Goal: Task Accomplishment & Management: Manage account settings

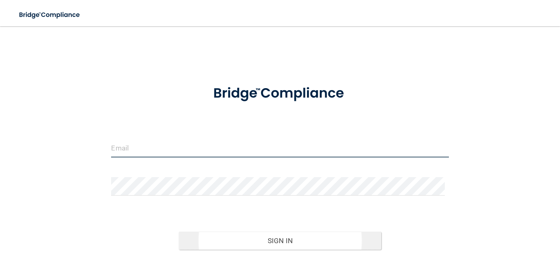
type input "[EMAIL_ADDRESS][DOMAIN_NAME]"
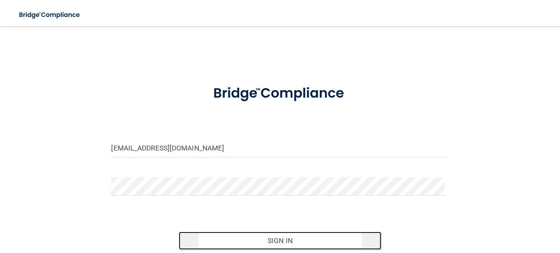
click at [278, 241] on button "Sign In" at bounding box center [280, 241] width 202 height 18
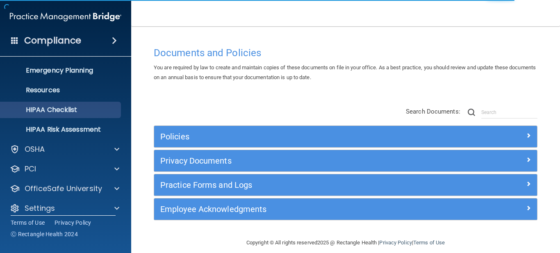
scroll to position [87, 0]
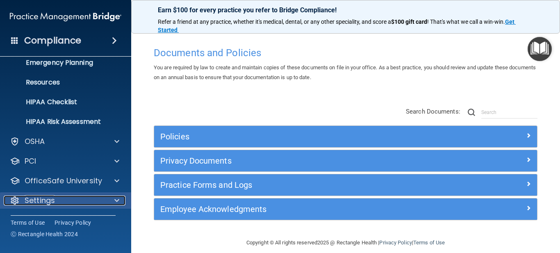
click at [40, 198] on p "Settings" at bounding box center [40, 200] width 30 height 10
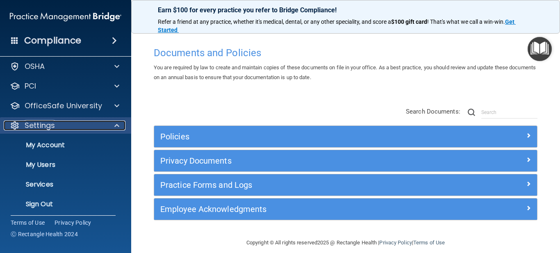
scroll to position [166, 0]
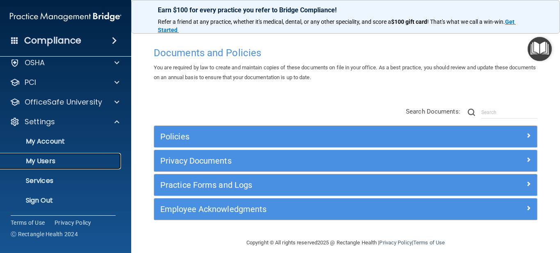
click at [45, 160] on p "My Users" at bounding box center [61, 161] width 112 height 8
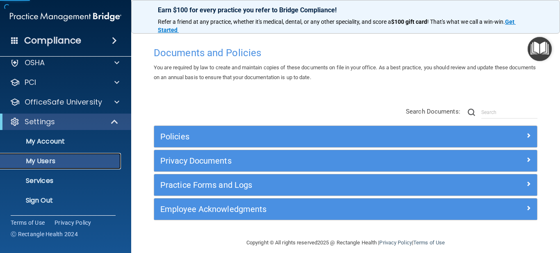
scroll to position [28, 0]
select select "20"
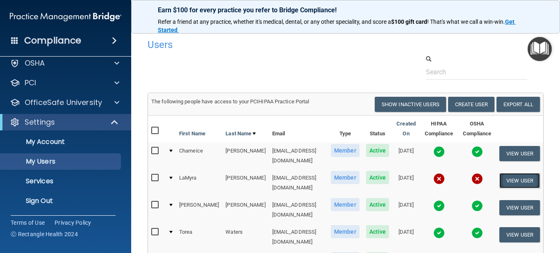
click at [527, 175] on button "View User" at bounding box center [519, 180] width 41 height 15
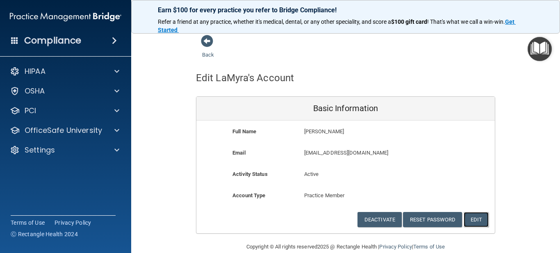
click at [472, 218] on button "Edit" at bounding box center [476, 219] width 25 height 15
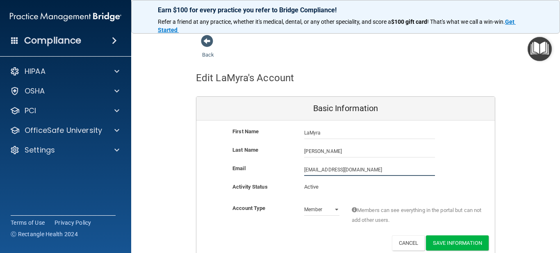
click at [361, 171] on input "[EMAIL_ADDRESS][DOMAIN_NAME]" at bounding box center [369, 170] width 131 height 12
drag, startPoint x: 387, startPoint y: 167, endPoint x: 233, endPoint y: 190, distance: 155.7
click at [233, 190] on div "First Name [PERSON_NAME] [PERSON_NAME] Last Name [PERSON_NAME] Email [EMAIL_ADD…" at bounding box center [345, 188] width 298 height 136
paste input "mymy1.honey@g"
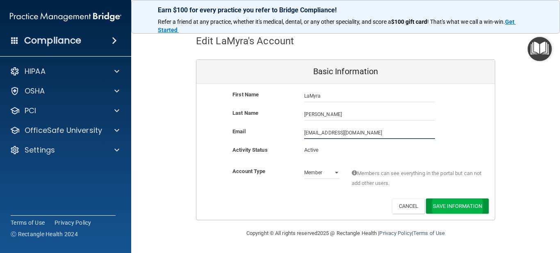
type input "[EMAIL_ADDRESS][DOMAIN_NAME]"
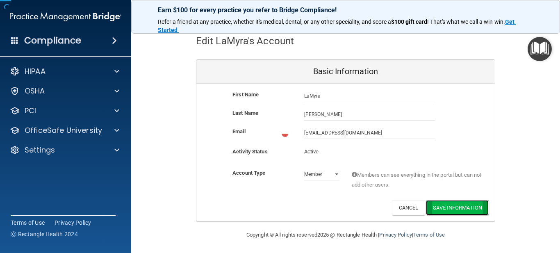
click at [452, 205] on button "Save Information" at bounding box center [457, 207] width 63 height 15
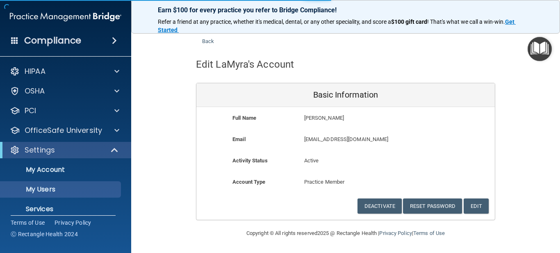
select select "20"
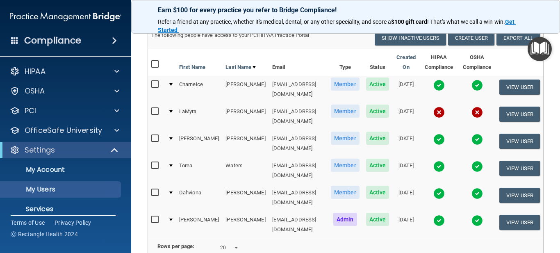
scroll to position [97, 0]
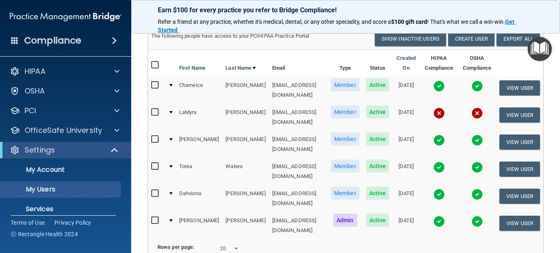
click at [269, 106] on td "[EMAIL_ADDRESS][DOMAIN_NAME]" at bounding box center [298, 117] width 59 height 27
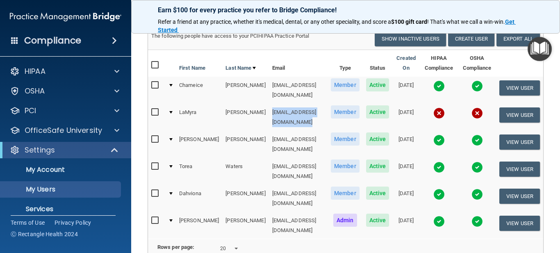
copy td "[EMAIL_ADDRESS][DOMAIN_NAME]"
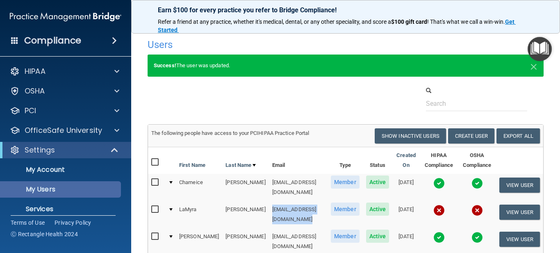
scroll to position [28, 0]
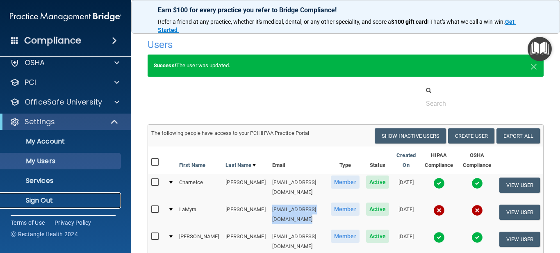
click at [37, 200] on p "Sign Out" at bounding box center [61, 200] width 112 height 8
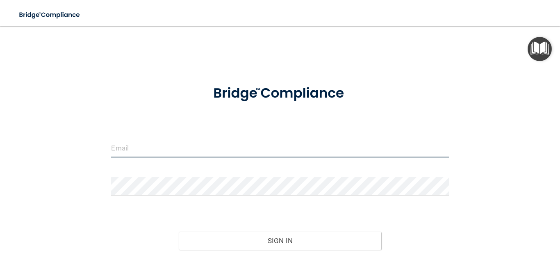
type input "[EMAIL_ADDRESS][DOMAIN_NAME]"
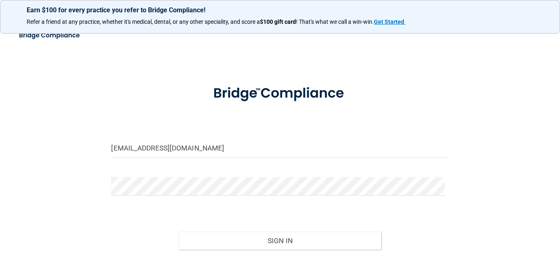
scroll to position [70, 0]
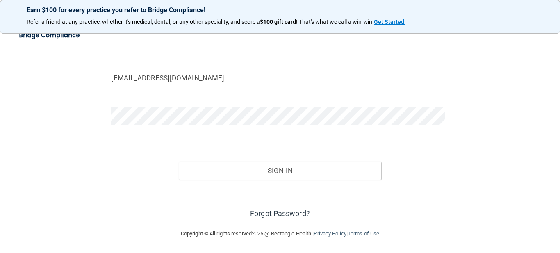
click at [295, 214] on link "Forgot Password?" at bounding box center [280, 213] width 60 height 9
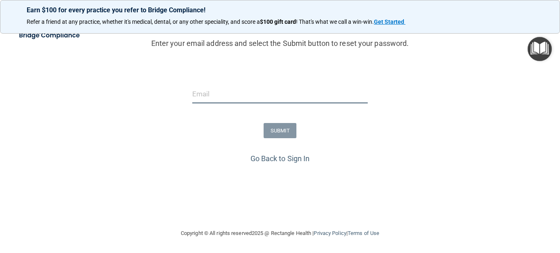
click at [222, 88] on input "email" at bounding box center [280, 94] width 176 height 18
paste input "[EMAIL_ADDRESS][DOMAIN_NAME]"
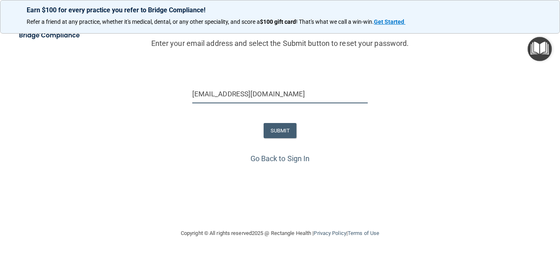
click at [222, 88] on input "[EMAIL_ADDRESS][DOMAIN_NAME]" at bounding box center [280, 94] width 176 height 18
type input "[EMAIL_ADDRESS][DOMAIN_NAME]"
click at [272, 126] on button "SUBMIT" at bounding box center [280, 130] width 33 height 15
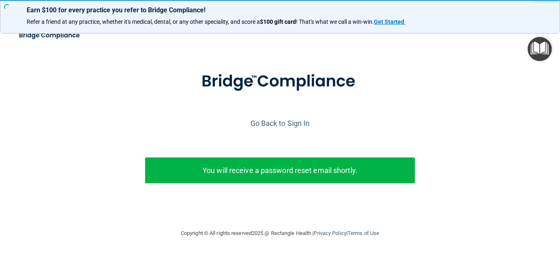
scroll to position [21, 0]
